Goal: Check status

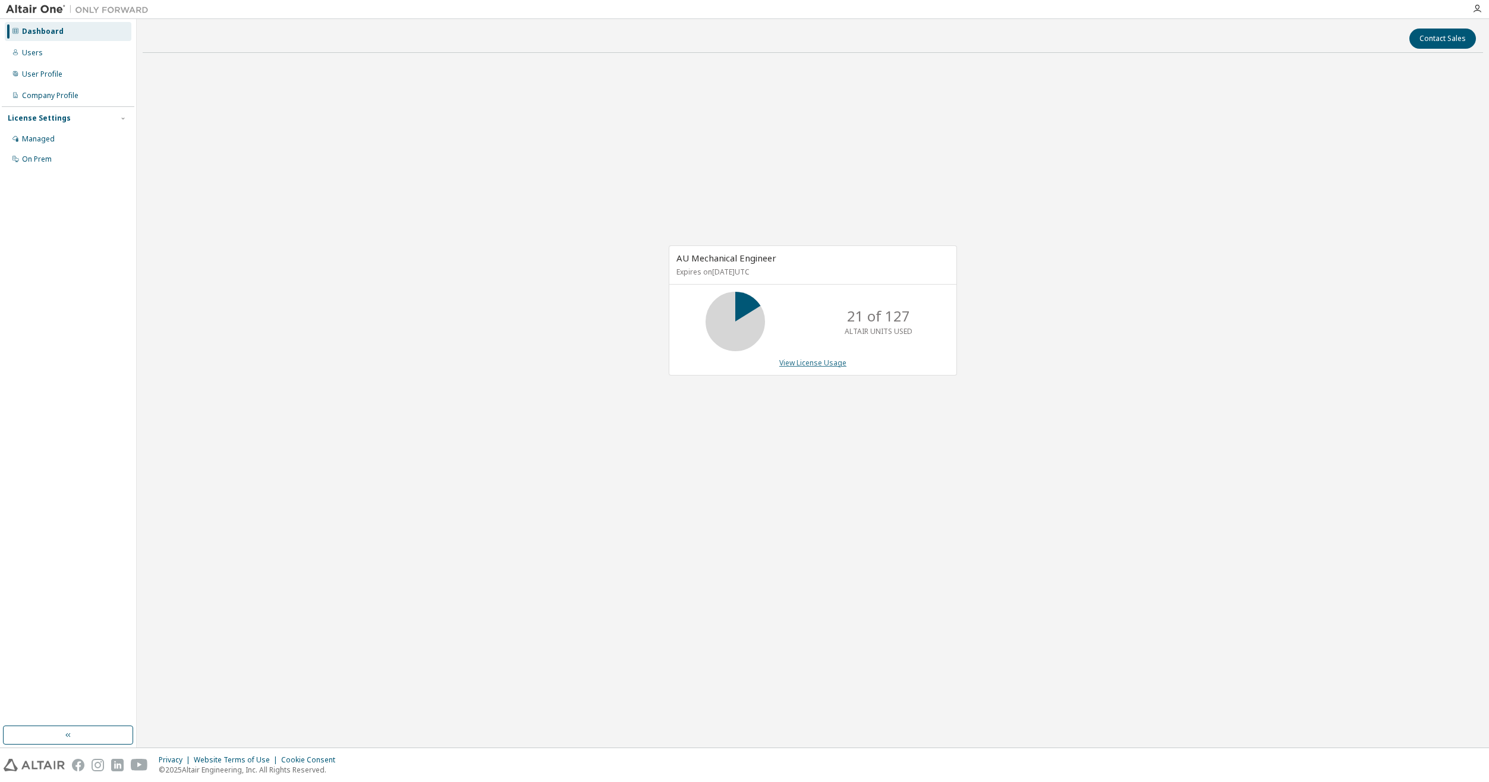
click at [803, 362] on link "View License Usage" at bounding box center [812, 363] width 67 height 10
